Goal: Task Accomplishment & Management: Manage account settings

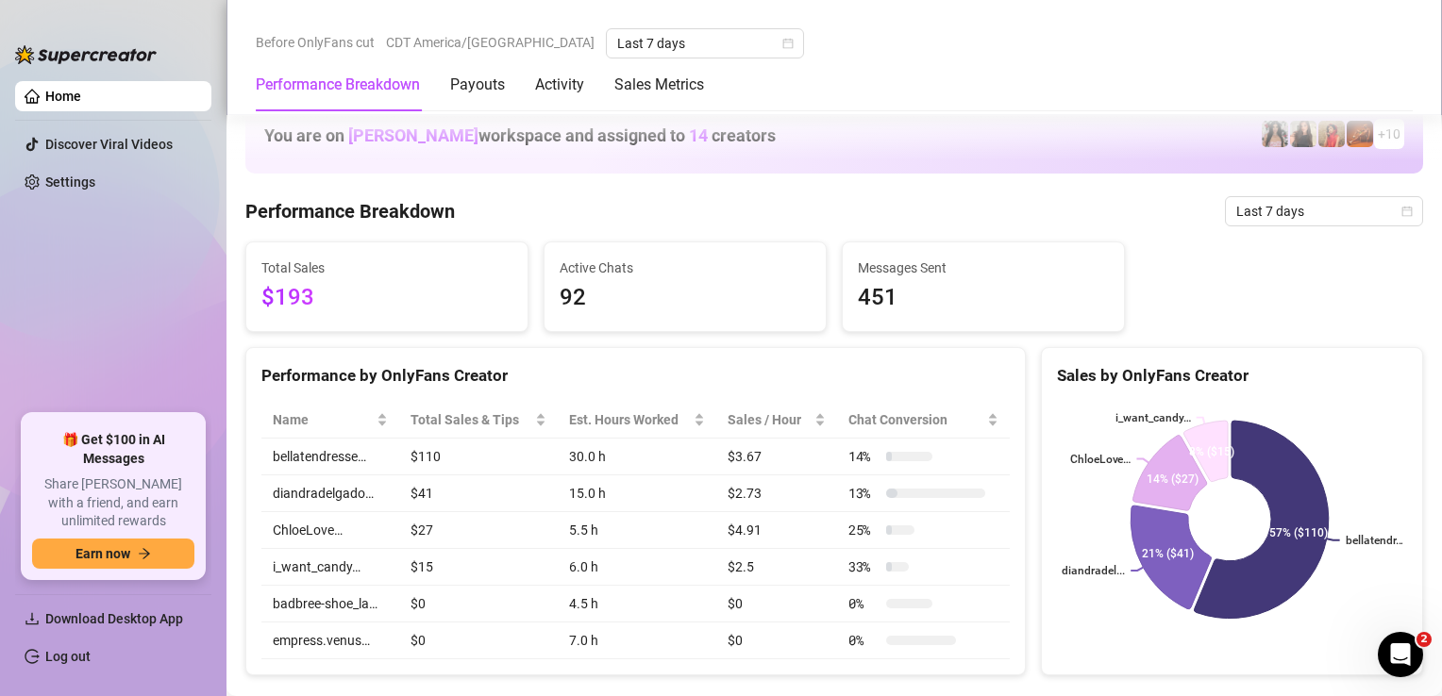
scroll to position [1455, 0]
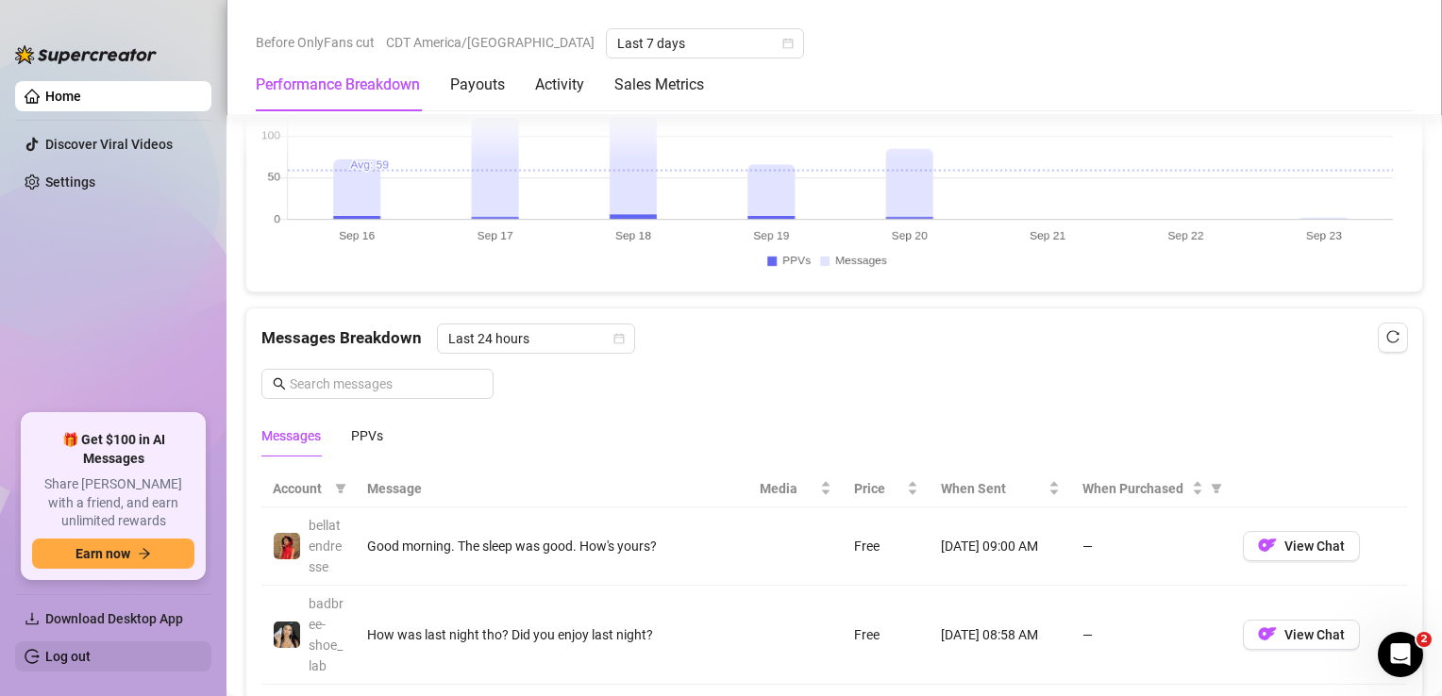
click at [53, 664] on link "Log out" at bounding box center [67, 656] width 45 height 15
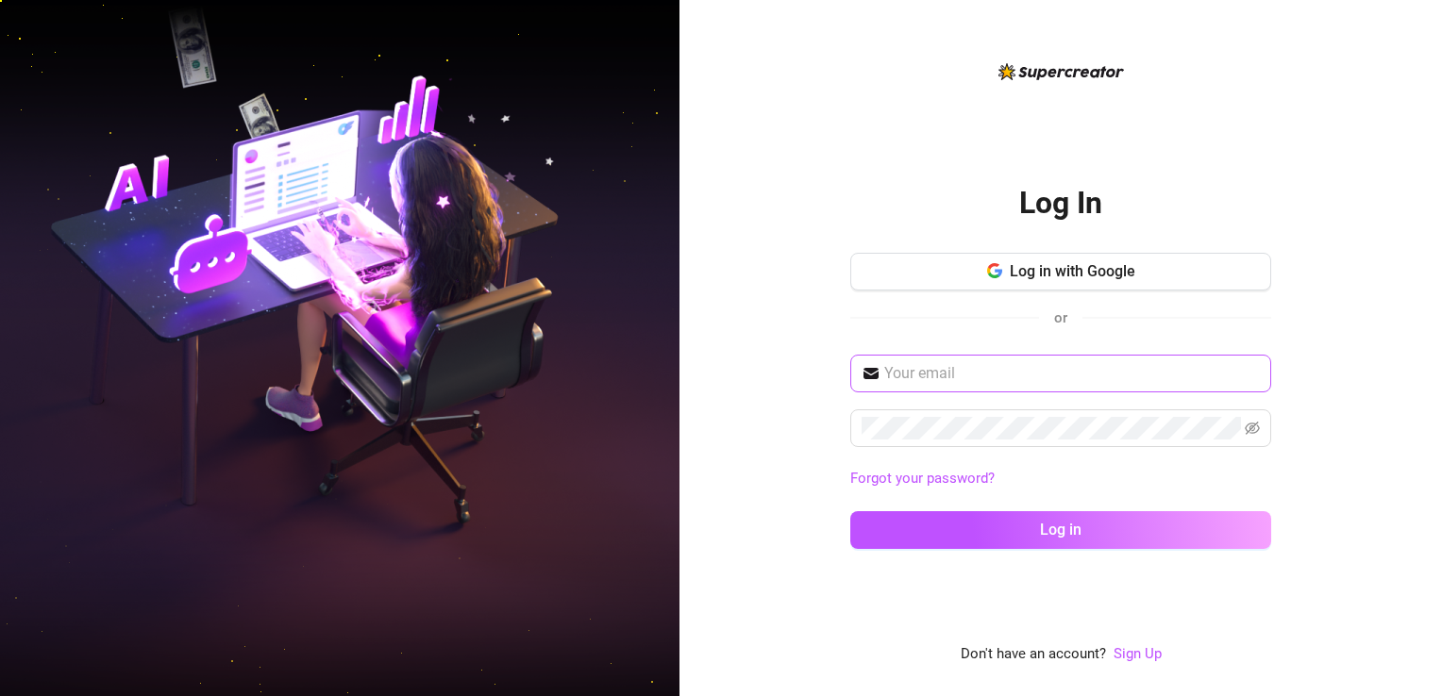
click at [955, 386] on span at bounding box center [1060, 374] width 421 height 38
click at [960, 379] on span at bounding box center [1060, 374] width 421 height 38
paste input "[EMAIL_ADDRESS][DOMAIN_NAME] France4321$"
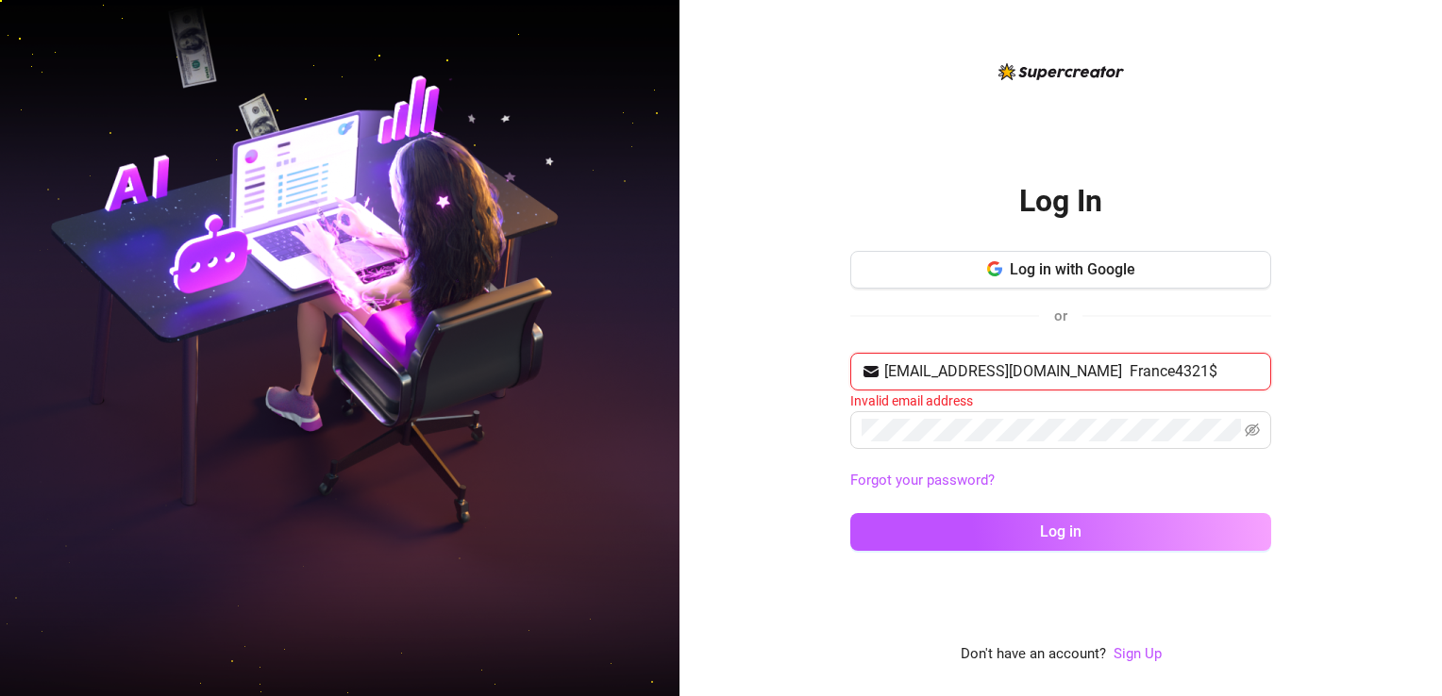
drag, startPoint x: 1068, startPoint y: 366, endPoint x: 1175, endPoint y: 380, distance: 107.6
click at [1175, 380] on input "[EMAIL_ADDRESS][DOMAIN_NAME] France4321$" at bounding box center [1072, 371] width 376 height 23
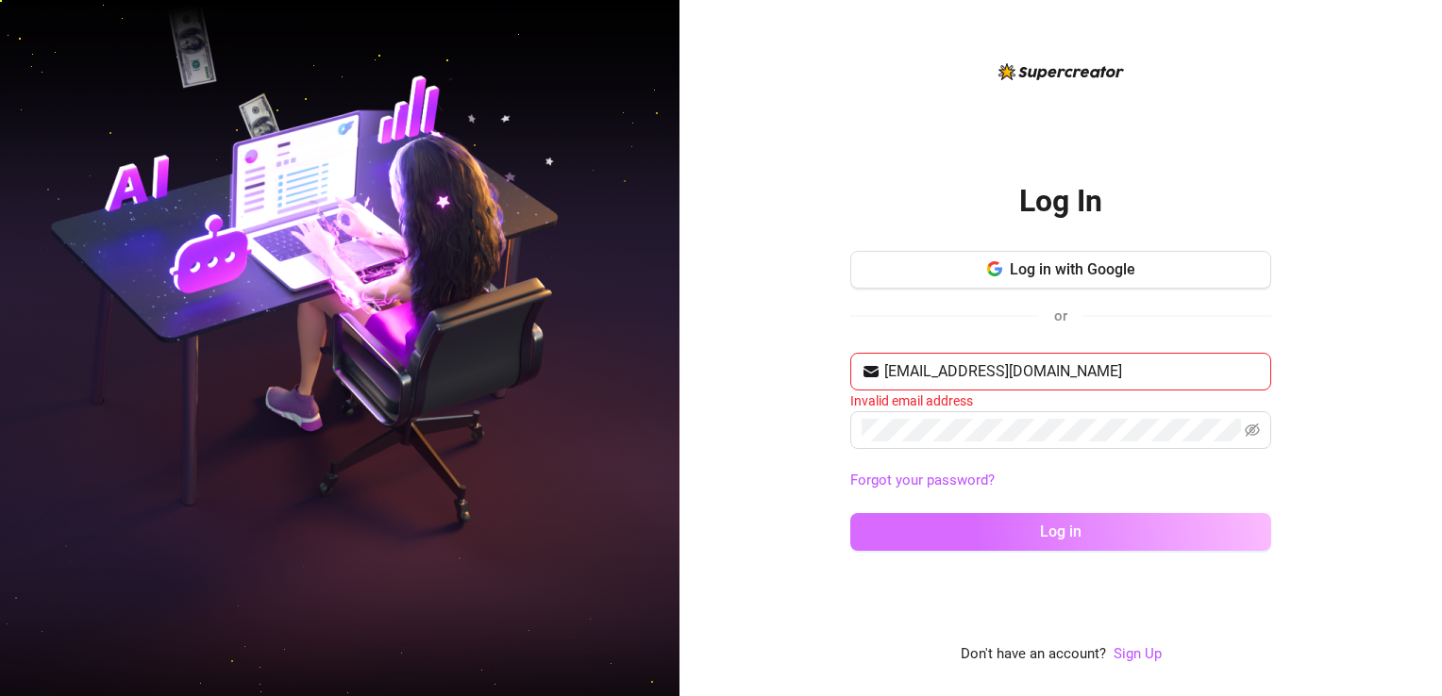
click at [1082, 545] on button "Log in" at bounding box center [1060, 532] width 421 height 38
click at [1088, 528] on button "Log in" at bounding box center [1060, 532] width 421 height 38
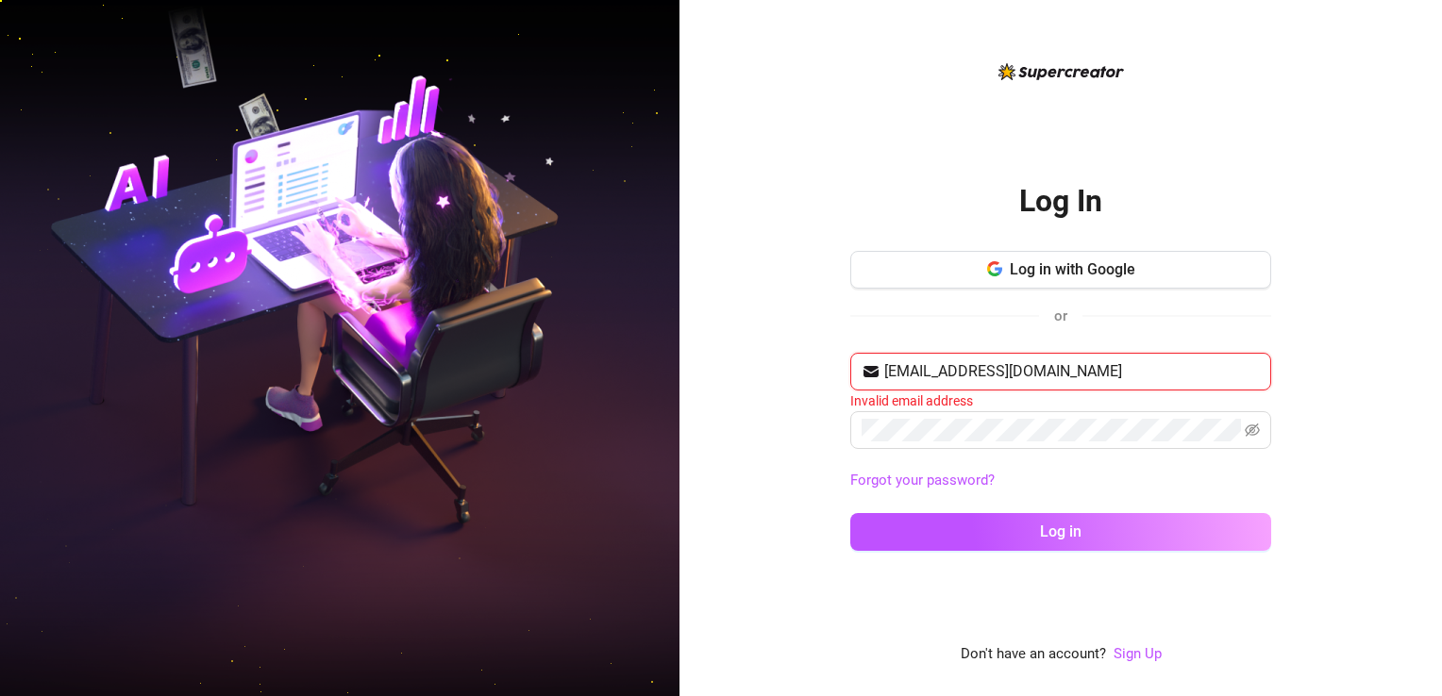
click at [1106, 374] on input "[EMAIL_ADDRESS][DOMAIN_NAME]" at bounding box center [1072, 371] width 376 height 23
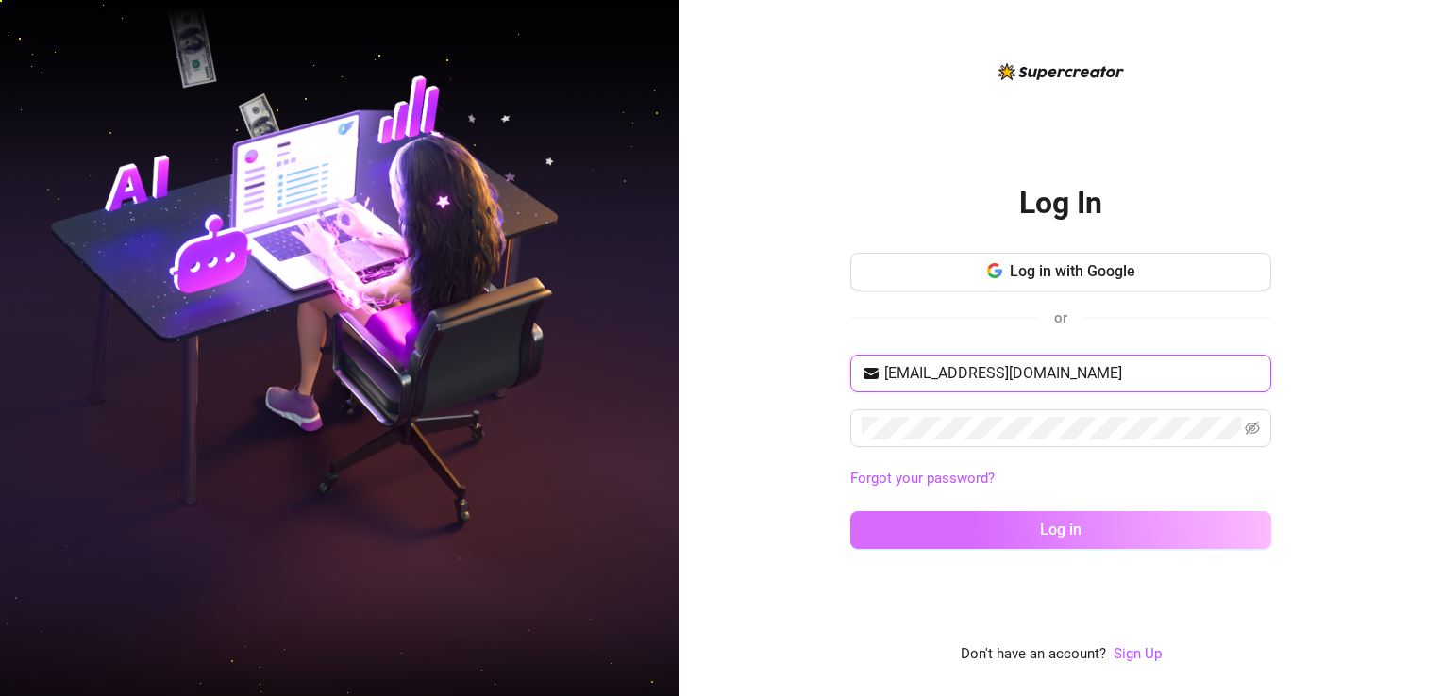
type input "[EMAIL_ADDRESS][DOMAIN_NAME]"
click at [1024, 538] on button "Log in" at bounding box center [1060, 530] width 421 height 38
